Goal: Book appointment/travel/reservation

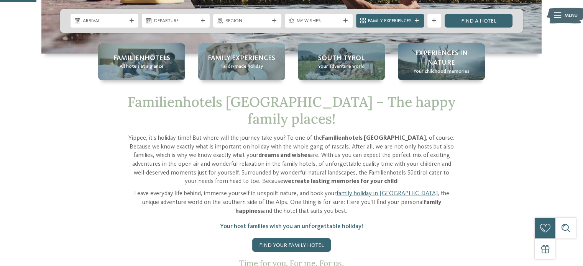
scroll to position [196, 0]
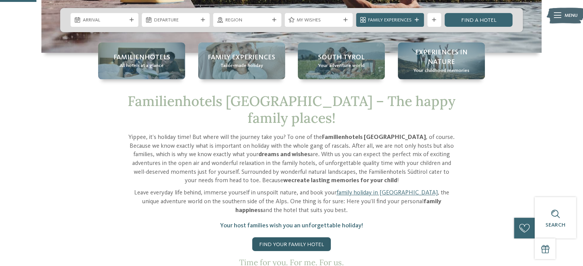
click at [302, 237] on link "Find your family hotel" at bounding box center [291, 244] width 79 height 14
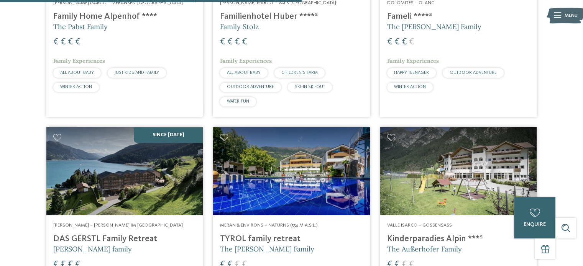
scroll to position [1210, 0]
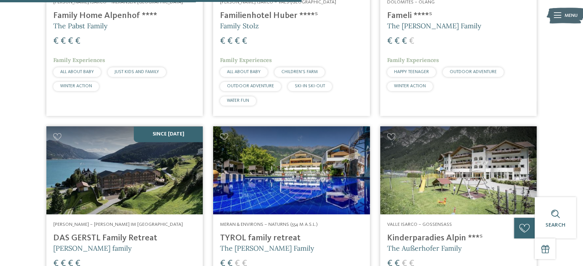
click at [437, 146] on img at bounding box center [458, 170] width 156 height 88
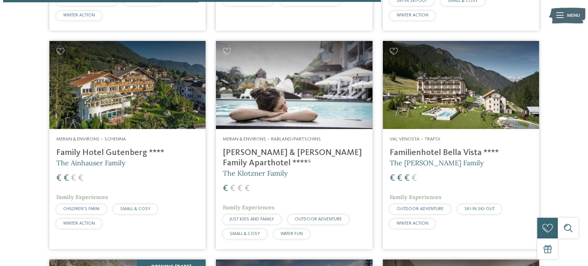
scroll to position [1518, 0]
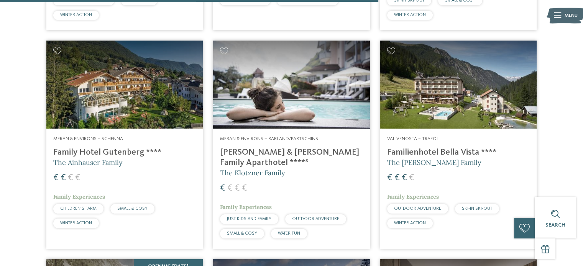
click at [470, 70] on img at bounding box center [458, 85] width 156 height 88
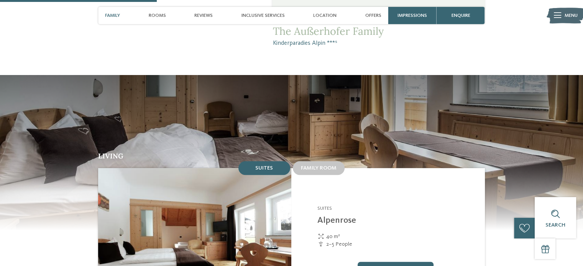
scroll to position [572, 0]
click at [320, 165] on span "Family room" at bounding box center [319, 167] width 36 height 5
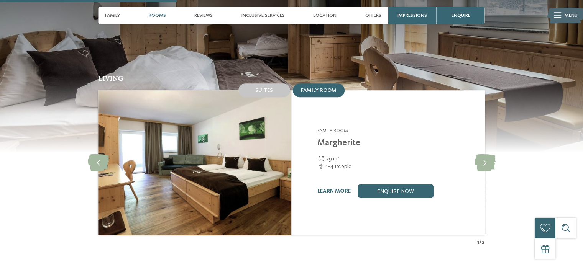
scroll to position [650, 0]
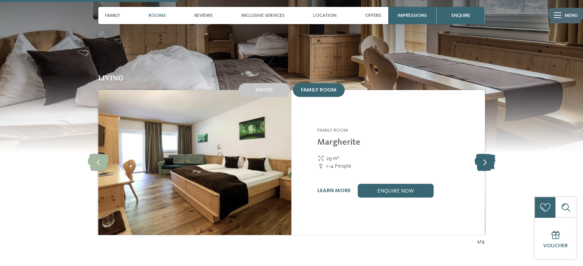
click at [480, 154] on icon at bounding box center [484, 162] width 21 height 17
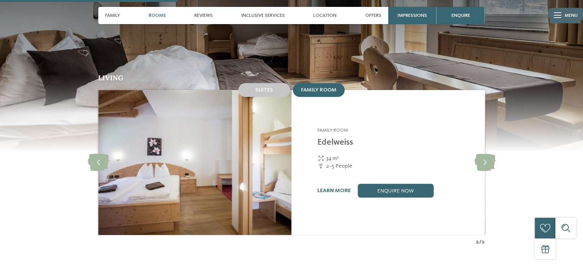
click at [205, 159] on img at bounding box center [194, 162] width 193 height 145
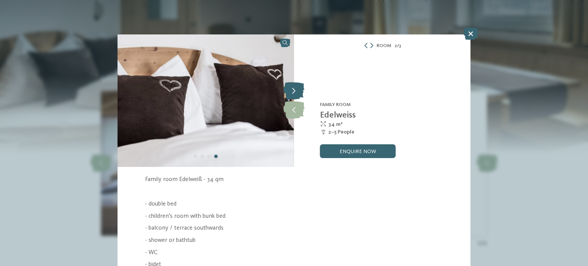
click at [298, 91] on icon at bounding box center [293, 91] width 21 height 17
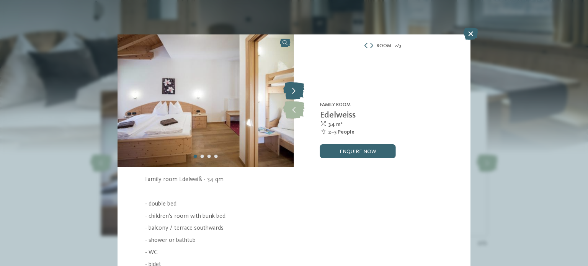
click at [298, 91] on icon at bounding box center [293, 91] width 21 height 17
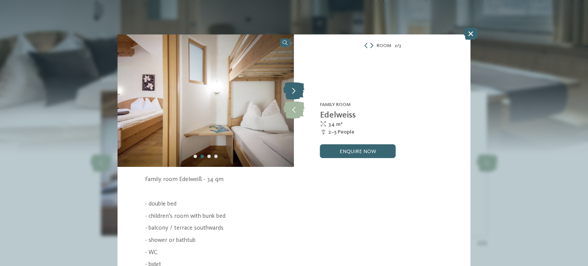
click at [298, 91] on icon at bounding box center [293, 91] width 21 height 17
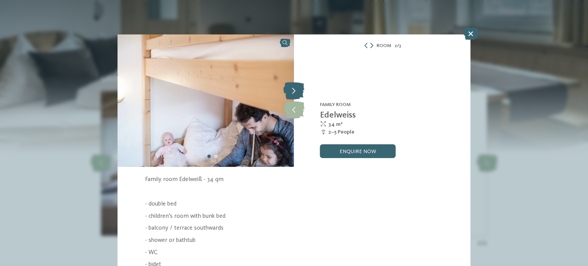
click at [298, 91] on icon at bounding box center [293, 91] width 21 height 17
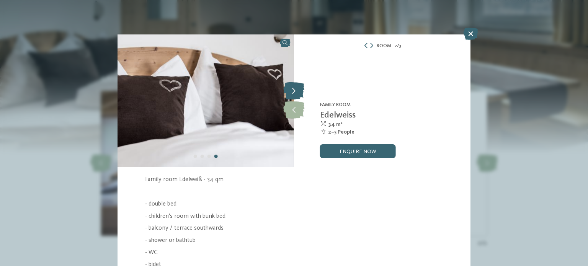
click at [298, 91] on icon at bounding box center [293, 91] width 21 height 17
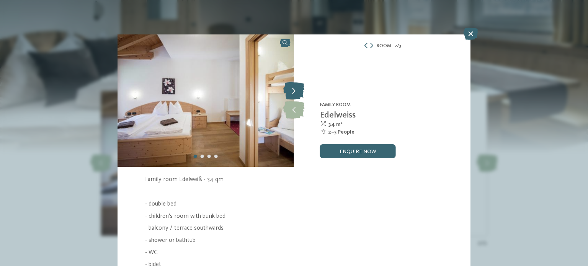
click at [298, 91] on icon at bounding box center [293, 91] width 21 height 17
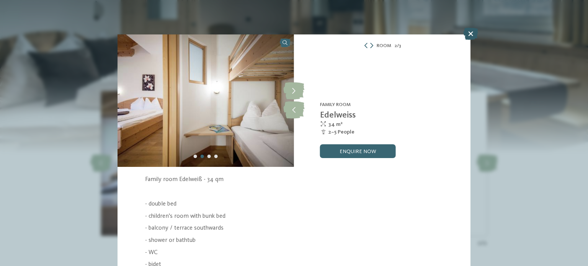
click at [471, 34] on icon at bounding box center [470, 34] width 15 height 12
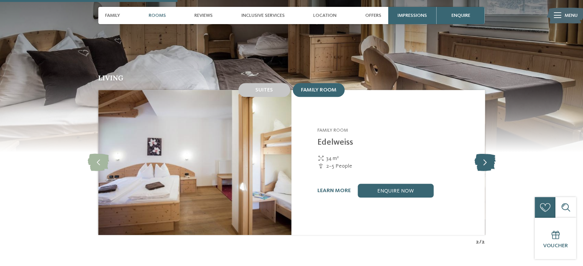
click at [477, 154] on icon at bounding box center [484, 162] width 21 height 17
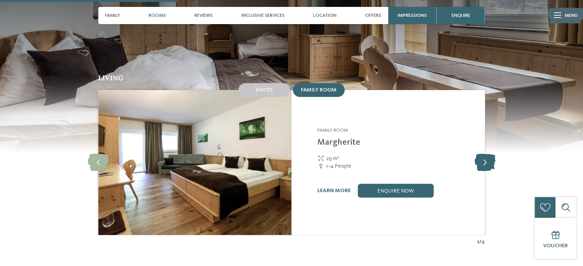
click at [477, 154] on icon at bounding box center [484, 162] width 21 height 17
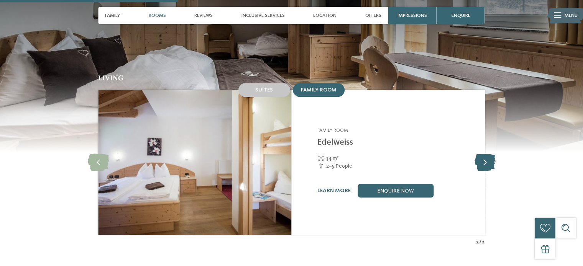
click at [477, 154] on icon at bounding box center [484, 162] width 21 height 17
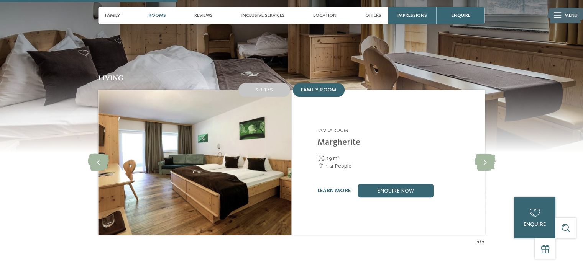
click at [518, 145] on div "Living Suites Family room Suites" at bounding box center [291, 160] width 469 height 171
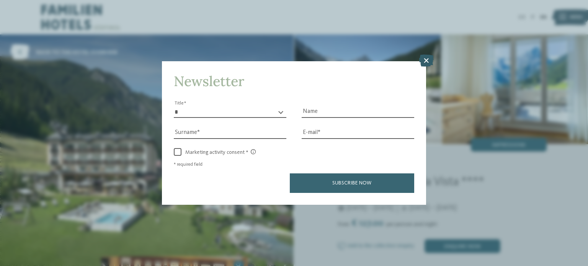
click at [427, 64] on icon at bounding box center [426, 60] width 15 height 12
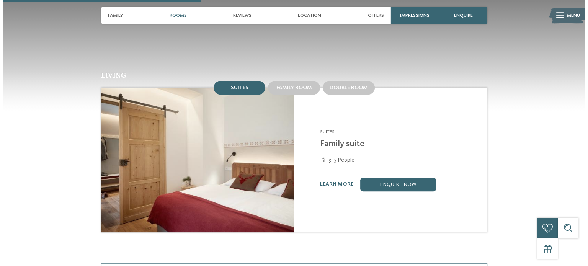
scroll to position [680, 0]
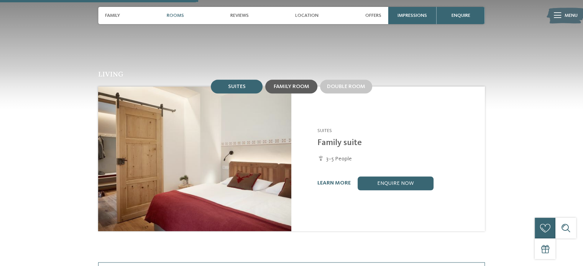
click at [277, 80] on div "Family room" at bounding box center [291, 87] width 52 height 14
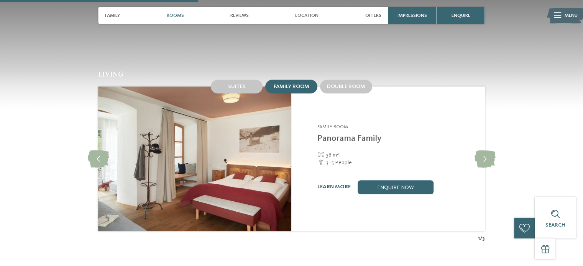
click at [334, 184] on link "learn more" at bounding box center [333, 186] width 33 height 5
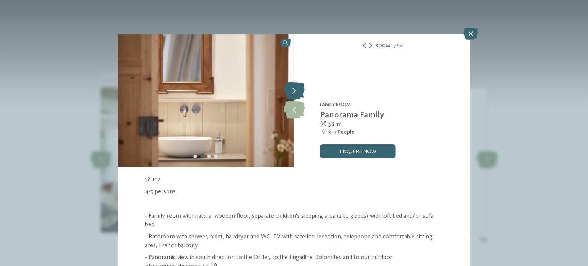
click at [290, 83] on icon at bounding box center [294, 91] width 21 height 17
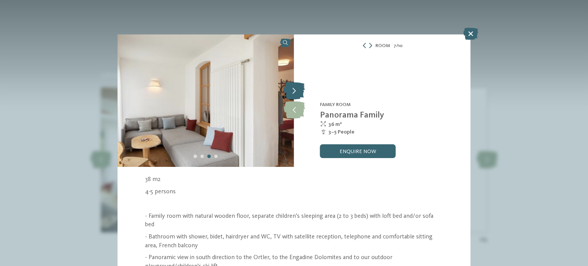
click at [290, 83] on icon at bounding box center [294, 91] width 21 height 17
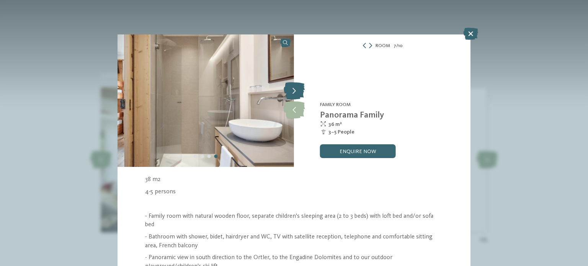
click at [290, 83] on icon at bounding box center [294, 91] width 21 height 17
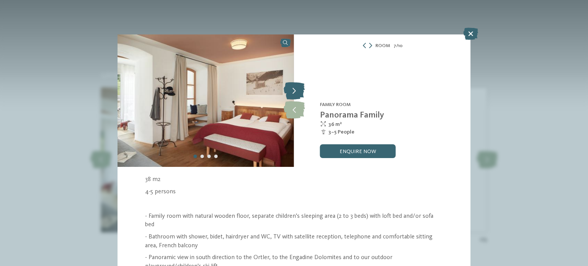
click at [290, 83] on icon at bounding box center [294, 91] width 21 height 17
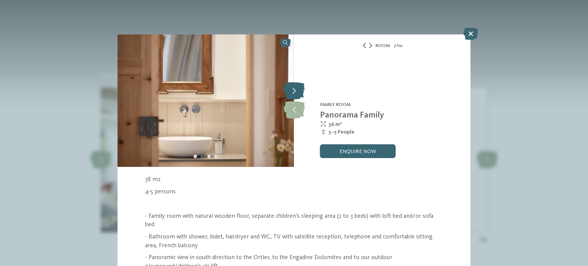
click at [288, 91] on icon at bounding box center [294, 91] width 21 height 17
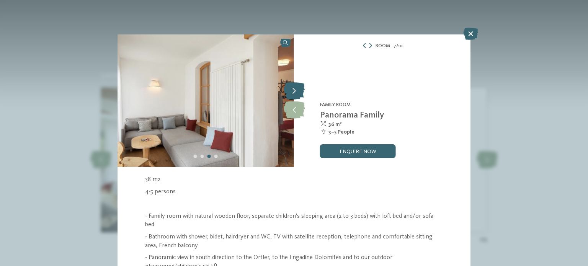
click at [288, 91] on icon at bounding box center [294, 91] width 21 height 17
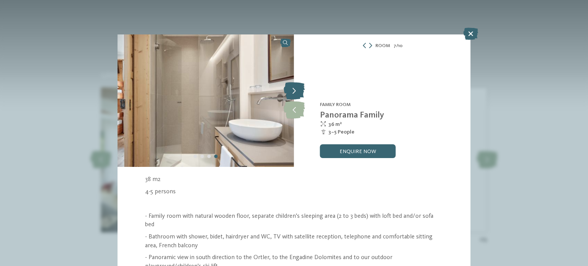
click at [288, 91] on icon at bounding box center [294, 91] width 21 height 17
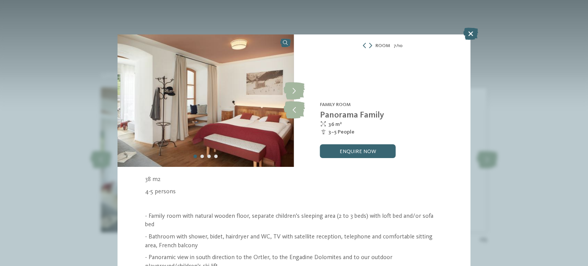
drag, startPoint x: 471, startPoint y: 33, endPoint x: 478, endPoint y: 28, distance: 9.0
click at [478, 28] on div "Room 7 / 10 slide 7 of 10 slide" at bounding box center [294, 133] width 588 height 266
